Goal: Task Accomplishment & Management: Manage account settings

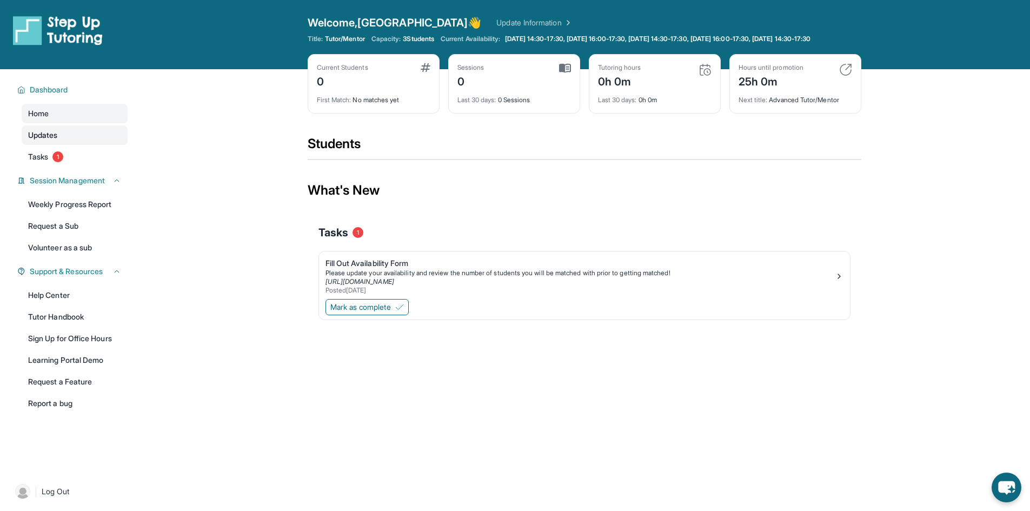
click at [65, 145] on link "Updates" at bounding box center [75, 134] width 106 height 19
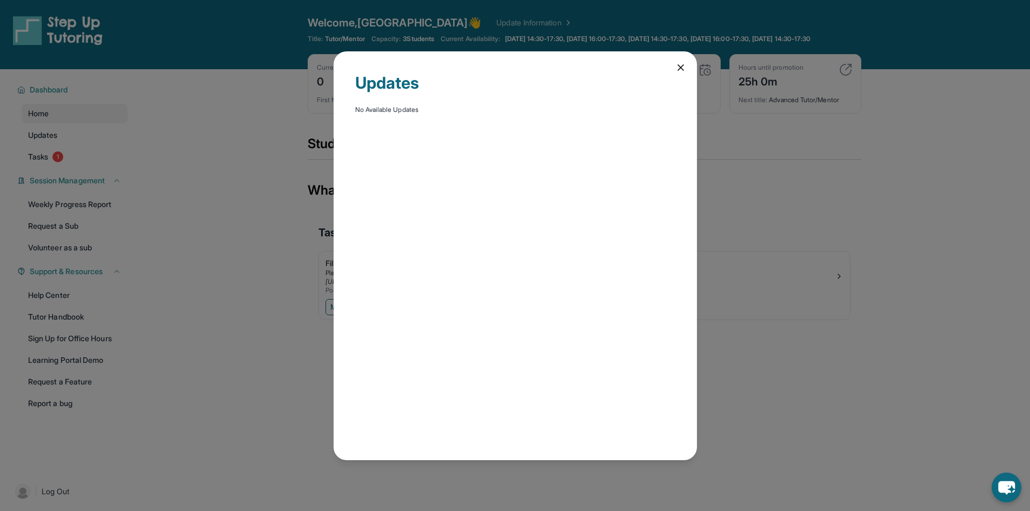
click at [235, 154] on div "Updates No Available Updates" at bounding box center [515, 255] width 1030 height 511
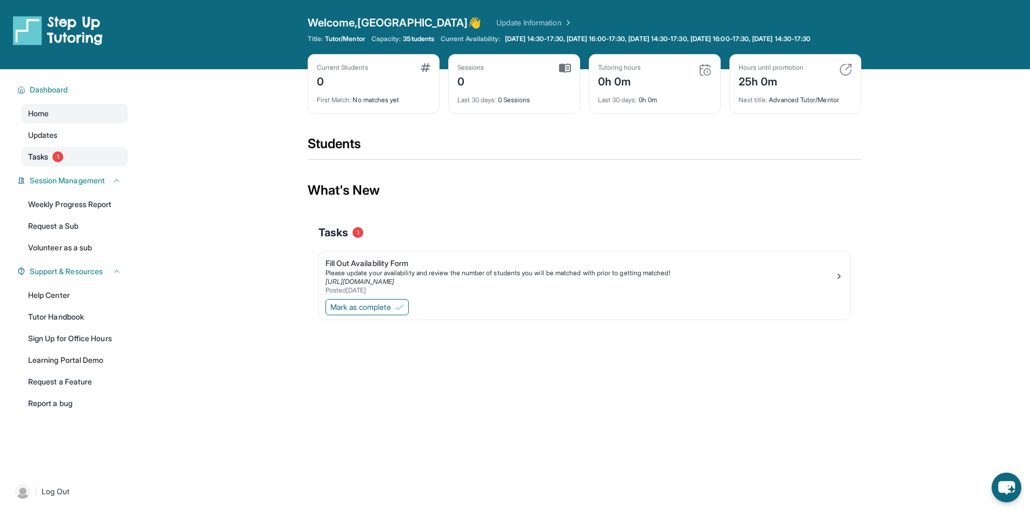
click at [89, 167] on link "Tasks 1" at bounding box center [75, 156] width 106 height 19
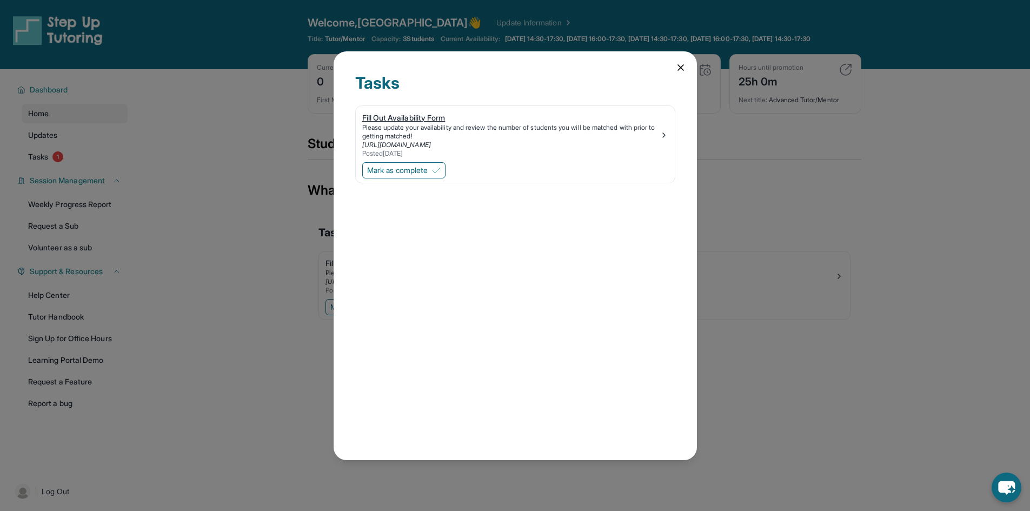
click at [496, 138] on div "Please update your availability and review the number of students you will be m…" at bounding box center [510, 131] width 297 height 17
click at [420, 145] on link "[URL][DOMAIN_NAME]" at bounding box center [396, 145] width 69 height 8
click at [686, 67] on div "Tasks Fill Out Availability Form Please update your availability and review the…" at bounding box center [515, 255] width 363 height 409
click at [677, 65] on icon at bounding box center [680, 67] width 11 height 11
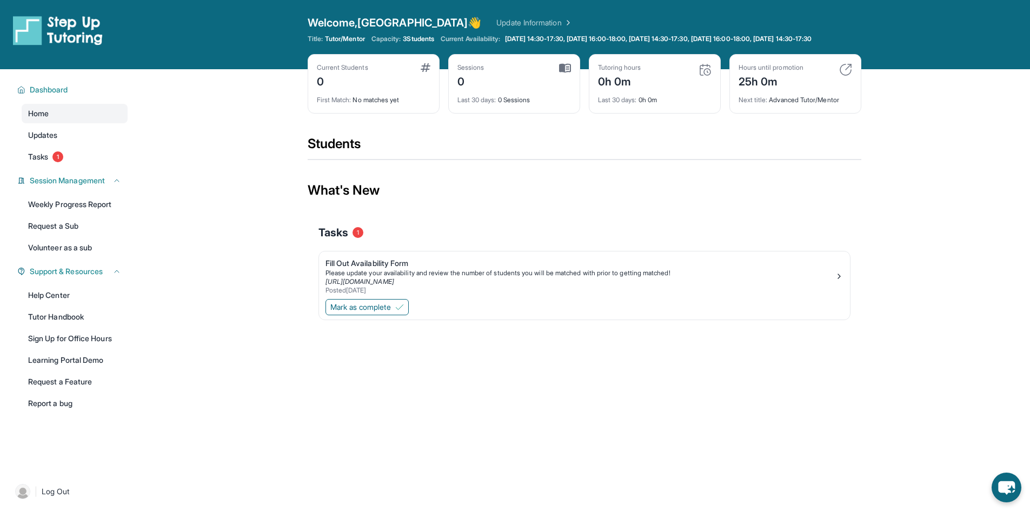
click at [840, 76] on img at bounding box center [845, 69] width 13 height 13
